Goal: Task Accomplishment & Management: Use online tool/utility

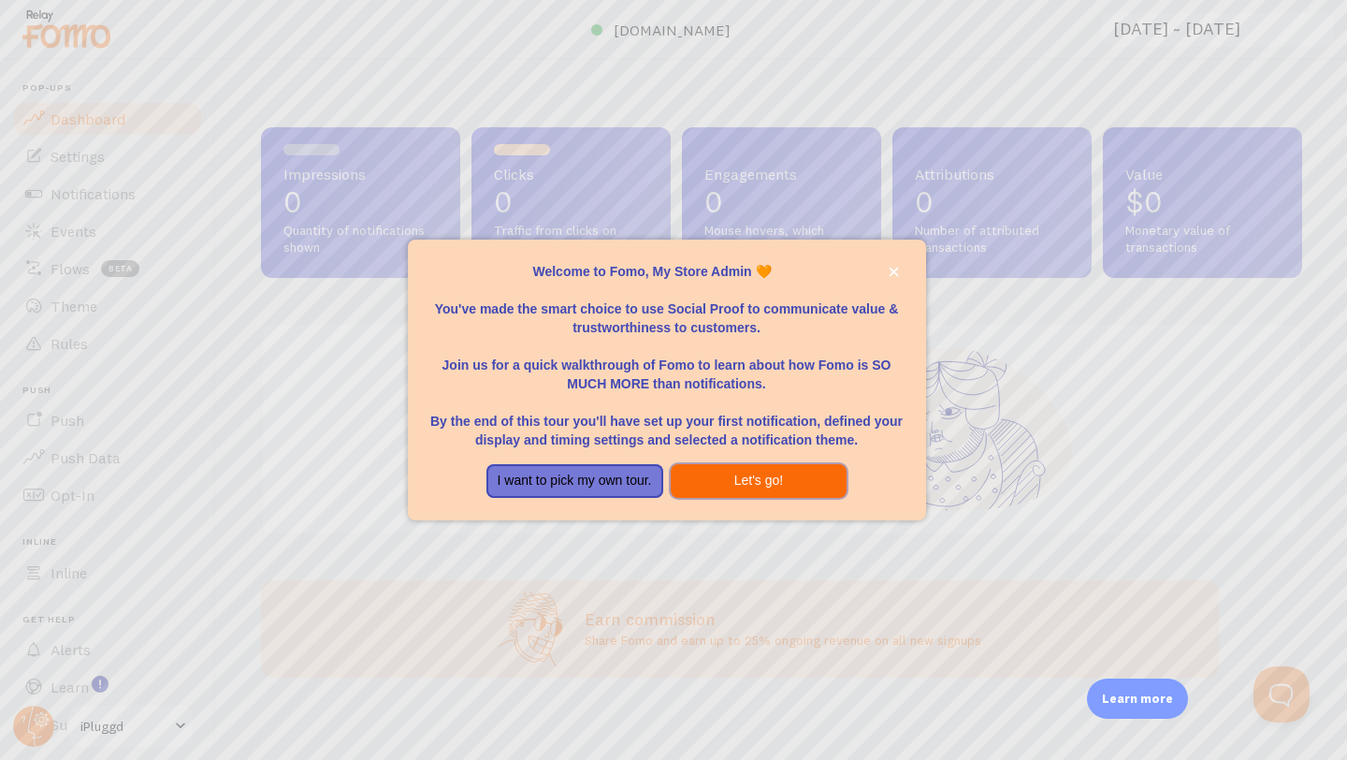
click at [708, 475] on button "Let's go!" at bounding box center [759, 481] width 177 height 34
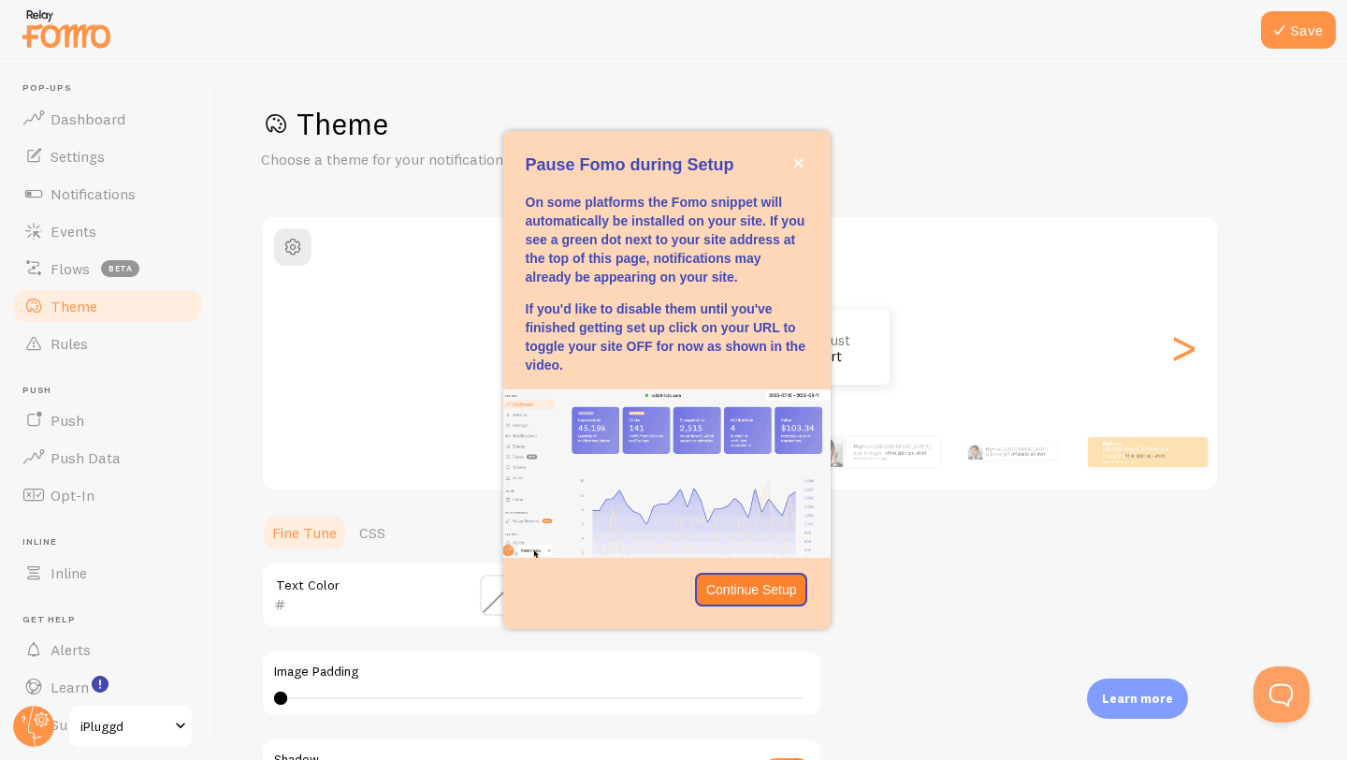
scroll to position [51, 0]
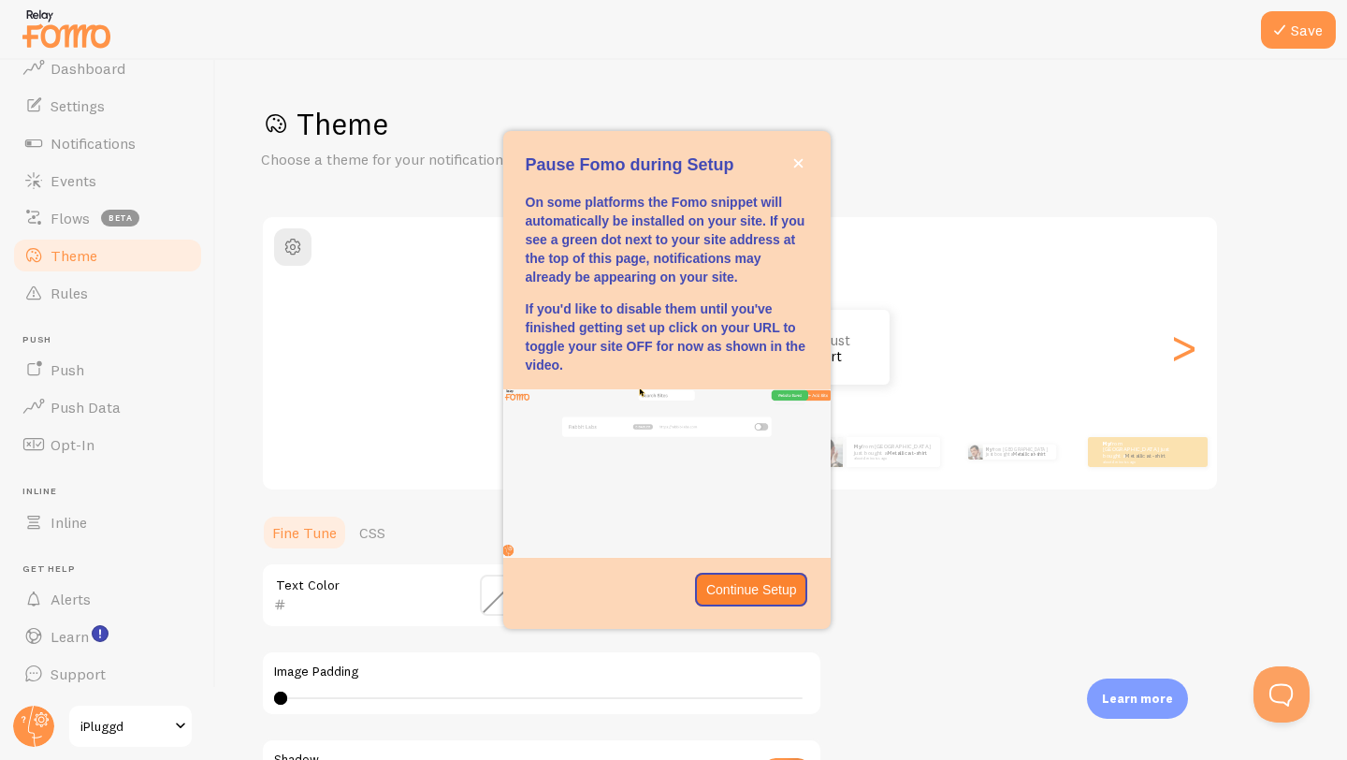
click at [144, 725] on span "iPluggd" at bounding box center [124, 726] width 89 height 22
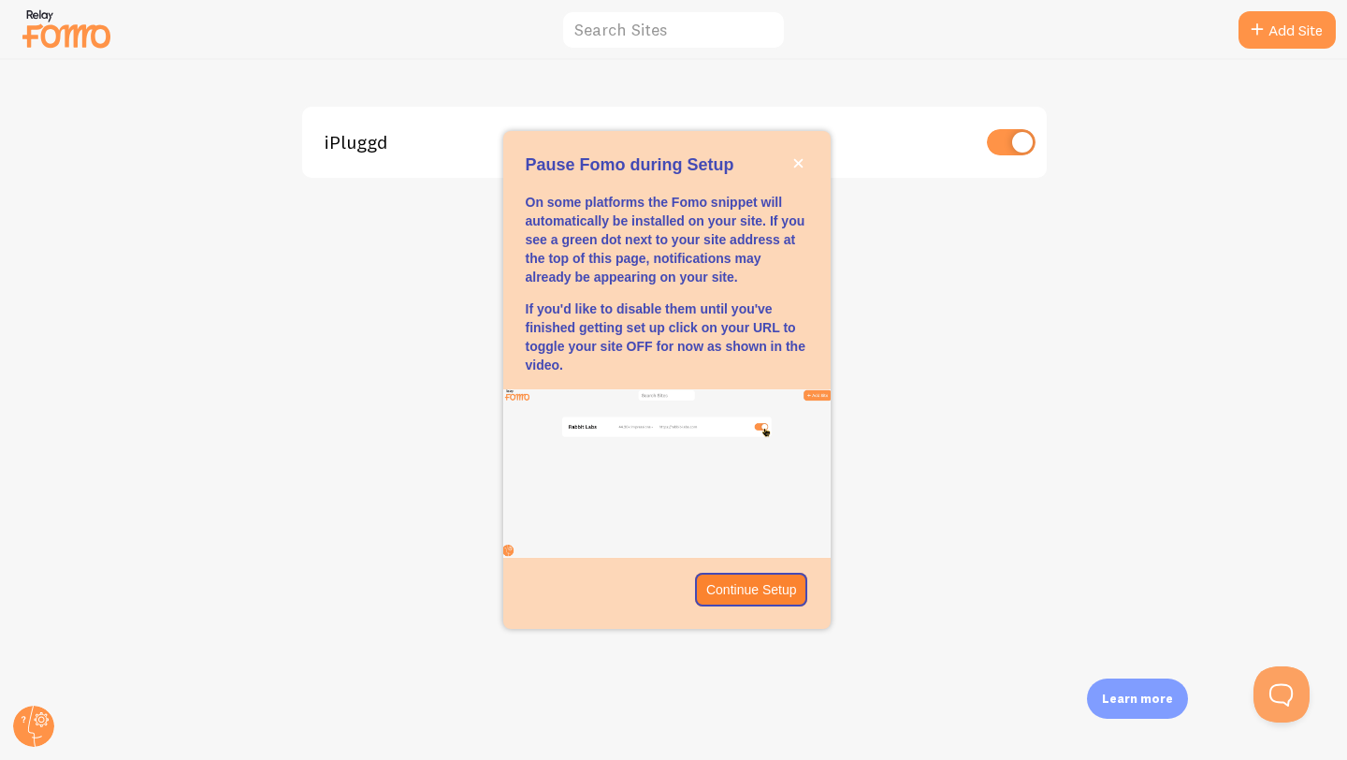
click at [882, 397] on div "iPluggd 0 Impressions - [URL][DOMAIN_NAME]" at bounding box center [674, 410] width 1347 height 700
click at [865, 273] on div "iPluggd 0 Impressions - [URL][DOMAIN_NAME]" at bounding box center [674, 410] width 1347 height 700
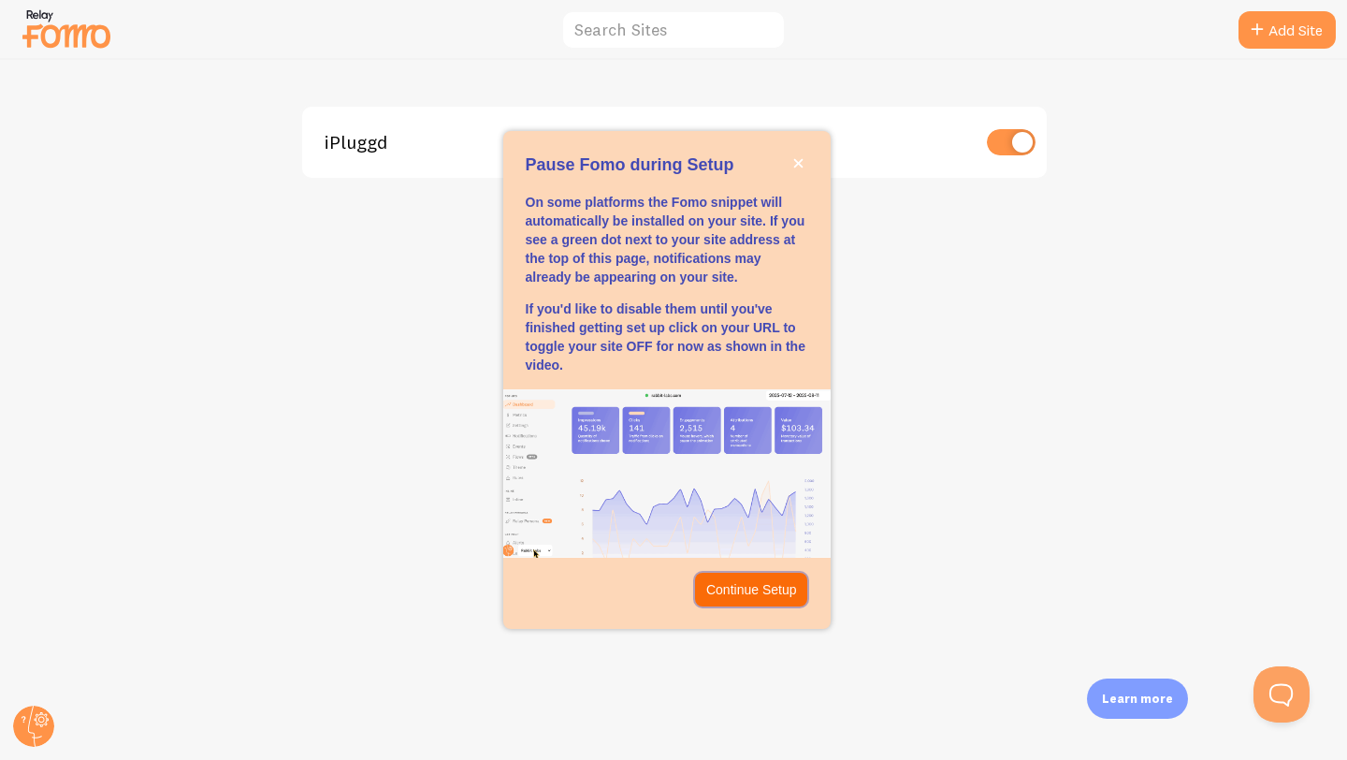
click at [765, 584] on p "Continue Setup" at bounding box center [751, 589] width 91 height 19
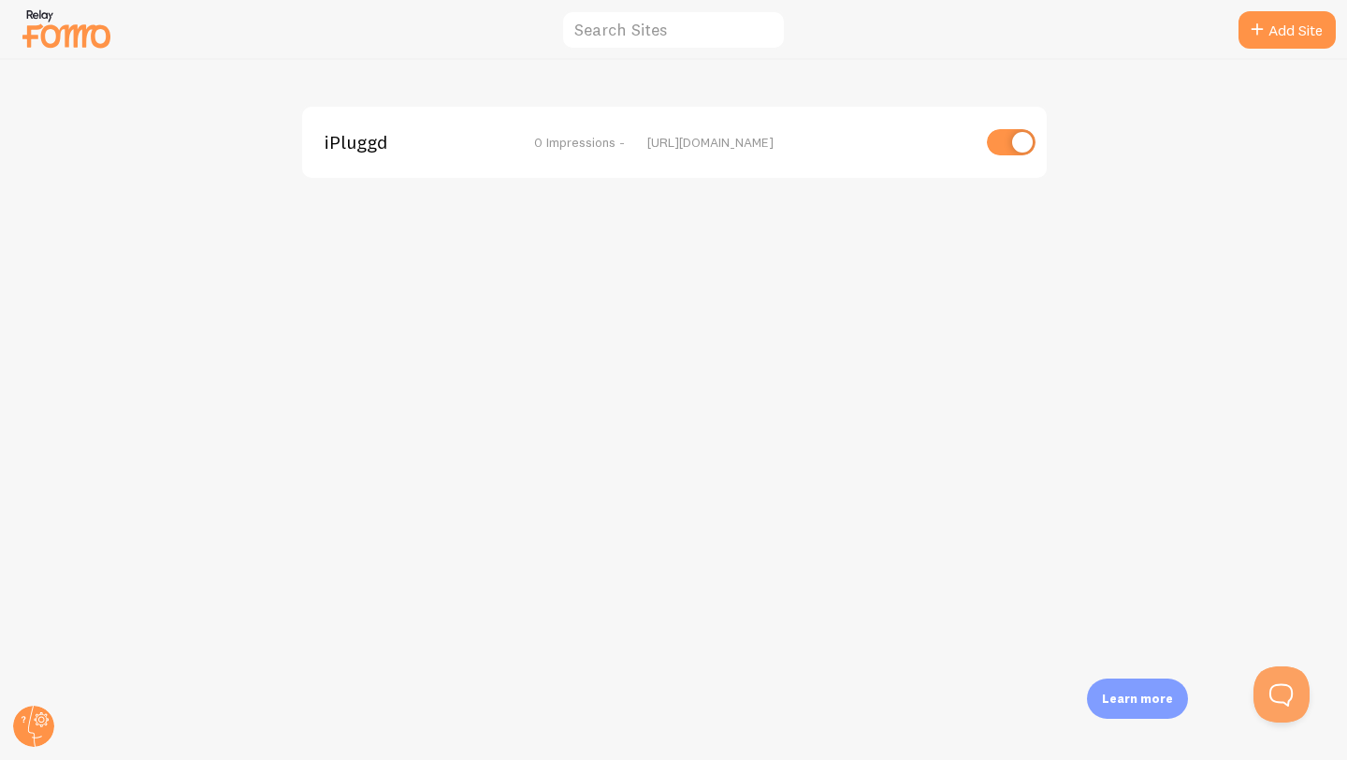
click at [1019, 127] on div "iPluggd 0 Impressions - [URL][DOMAIN_NAME]" at bounding box center [674, 142] width 745 height 71
click at [1015, 145] on input "checkbox" at bounding box center [1011, 142] width 49 height 26
checkbox input "true"
